Goal: Navigation & Orientation: Find specific page/section

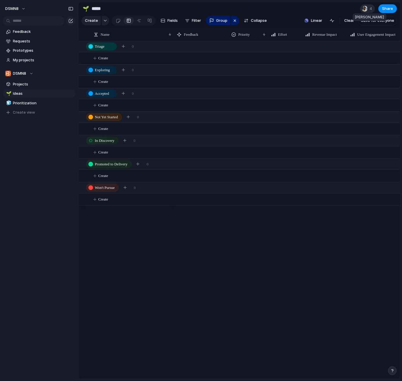
click at [367, 8] on div at bounding box center [365, 9] width 6 height 6
click at [367, 8] on div "Seen by [PERSON_NAME] [PERSON_NAME]" at bounding box center [201, 190] width 402 height 381
click at [371, 8] on span "4" at bounding box center [372, 9] width 4 height 6
click at [368, 8] on div "Seen by [PERSON_NAME] [PERSON_NAME]" at bounding box center [201, 190] width 402 height 381
click at [24, 8] on button "DSMN8" at bounding box center [16, 8] width 26 height 9
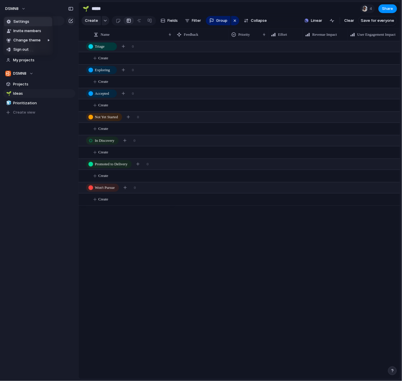
click at [24, 24] on span "Settings" at bounding box center [21, 22] width 16 height 6
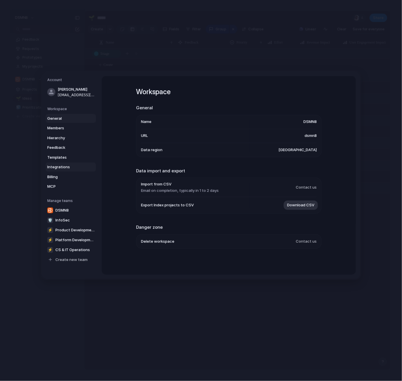
click at [61, 167] on span "Integrations" at bounding box center [65, 167] width 37 height 6
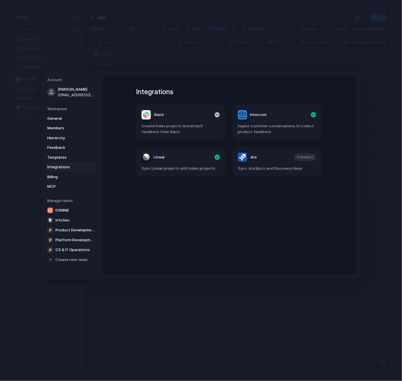
click at [174, 119] on article "Slack Create Index projects and attach feedback from Slack" at bounding box center [180, 122] width 89 height 35
click at [171, 127] on span "Create Index projects and attach feedback from Slack" at bounding box center [181, 128] width 78 height 11
click at [55, 118] on span "General" at bounding box center [65, 118] width 37 height 6
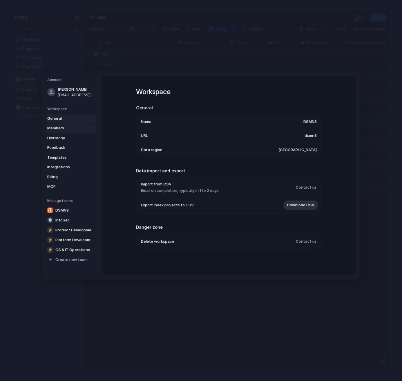
click at [57, 129] on span "Members" at bounding box center [65, 128] width 37 height 6
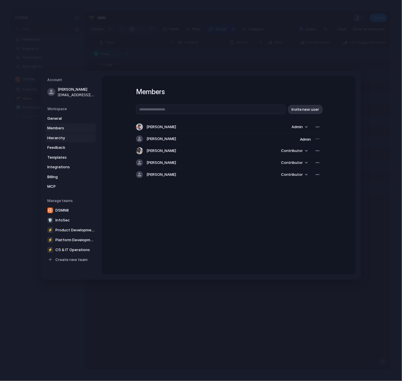
click at [61, 139] on span "Hierarchy" at bounding box center [65, 138] width 37 height 6
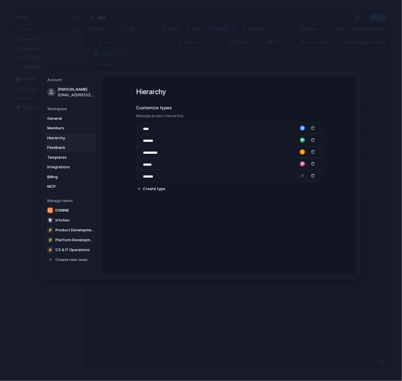
click at [60, 147] on span "Feedback" at bounding box center [65, 148] width 37 height 6
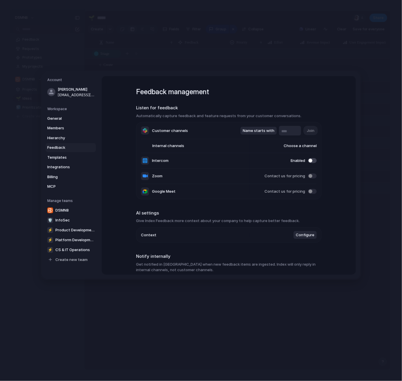
click at [254, 235] on li "Context Configure" at bounding box center [229, 234] width 176 height 15
click at [174, 130] on span "Customer channels" at bounding box center [170, 130] width 36 height 6
click at [142, 131] on div at bounding box center [145, 130] width 8 height 8
click at [304, 144] on span "Choose a channel" at bounding box center [295, 146] width 44 height 6
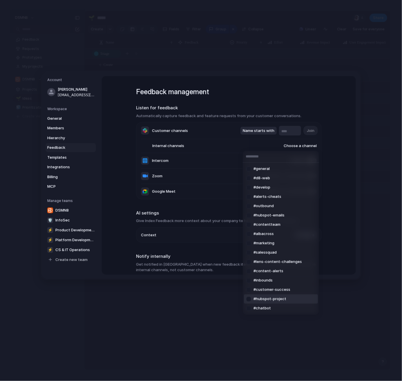
click at [363, 183] on div "#general #d8-web #develop #alerts-cheats #outbound #hubspot-emails #contentteam…" at bounding box center [201, 190] width 402 height 381
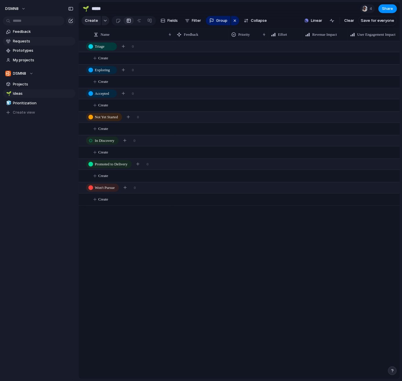
click at [29, 42] on span "Requests" at bounding box center [43, 41] width 60 height 6
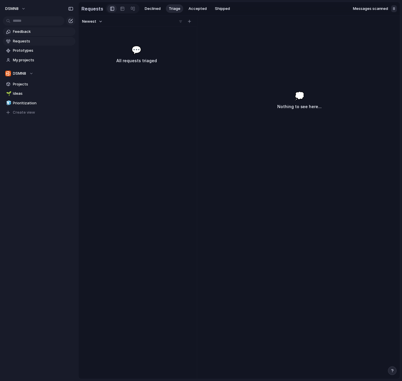
click at [29, 32] on span "Feedback" at bounding box center [43, 32] width 60 height 6
click at [29, 40] on span "Requests" at bounding box center [43, 41] width 60 height 6
click at [29, 59] on span "My projects" at bounding box center [43, 60] width 60 height 6
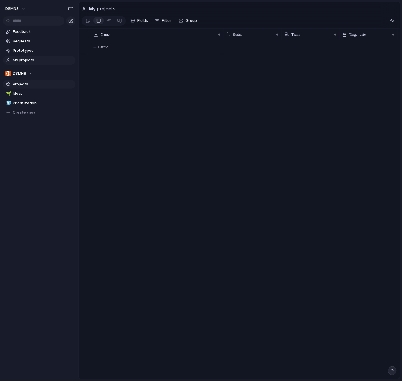
click at [28, 85] on span "Projects" at bounding box center [43, 84] width 60 height 6
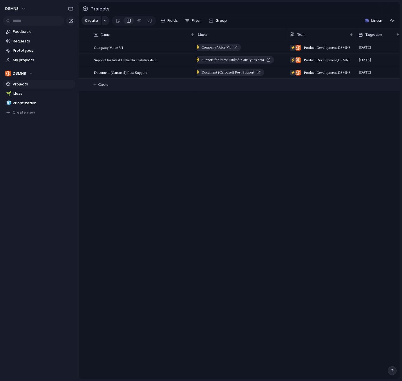
scroll to position [0, 83]
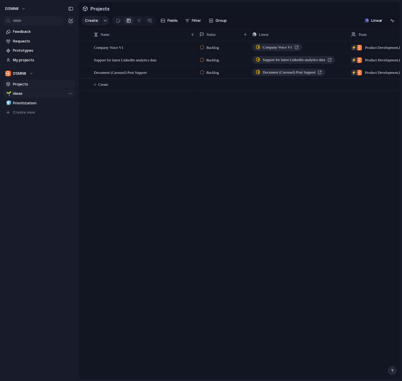
click at [38, 93] on span "Ideas" at bounding box center [43, 94] width 60 height 6
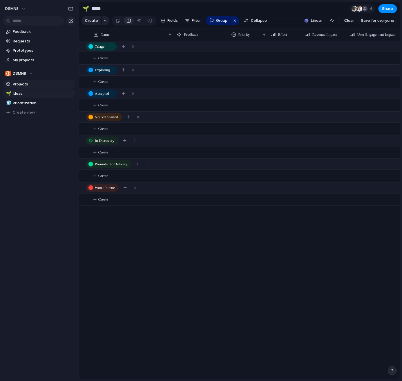
click at [34, 84] on span "Projects" at bounding box center [43, 84] width 60 height 6
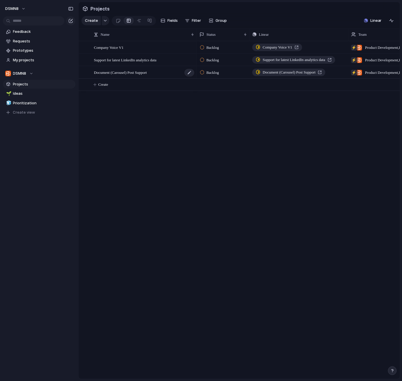
click at [147, 72] on span "Document (Carousel) Post Support" at bounding box center [120, 72] width 53 height 7
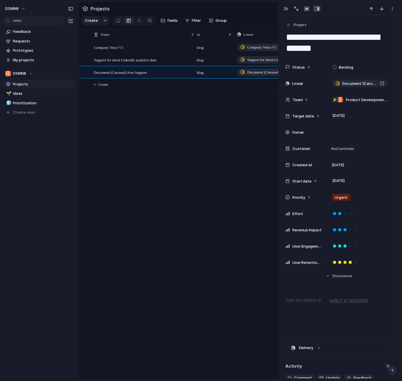
click at [163, 93] on div "Company Voice V1 Support for latest LinkedIn analytics data Document (Carousel)…" at bounding box center [240, 210] width 322 height 338
